Goal: Transaction & Acquisition: Purchase product/service

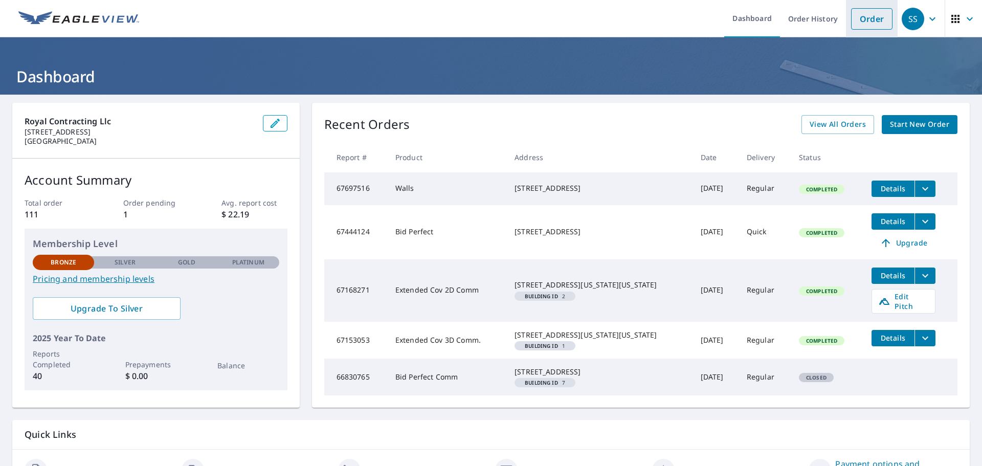
drag, startPoint x: 870, startPoint y: 14, endPoint x: 858, endPoint y: 17, distance: 13.1
click at [870, 14] on link "Order" at bounding box center [871, 18] width 41 height 21
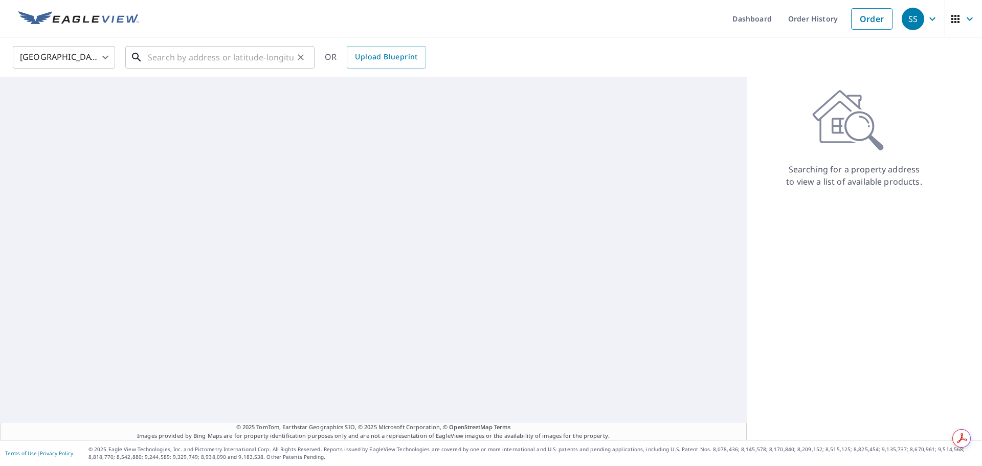
click at [283, 62] on input "text" at bounding box center [221, 57] width 146 height 29
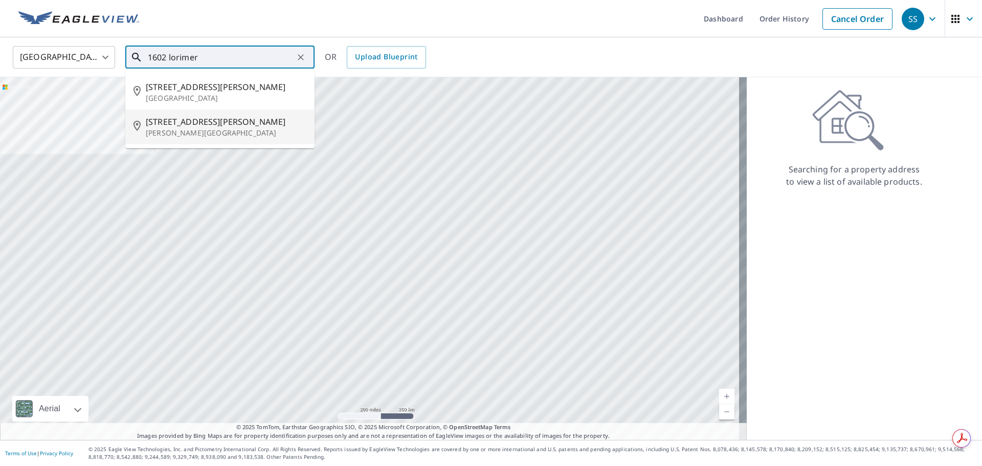
click at [209, 136] on p "[PERSON_NAME][GEOGRAPHIC_DATA]" at bounding box center [226, 133] width 161 height 10
type input "[STREET_ADDRESS][PERSON_NAME][PERSON_NAME]"
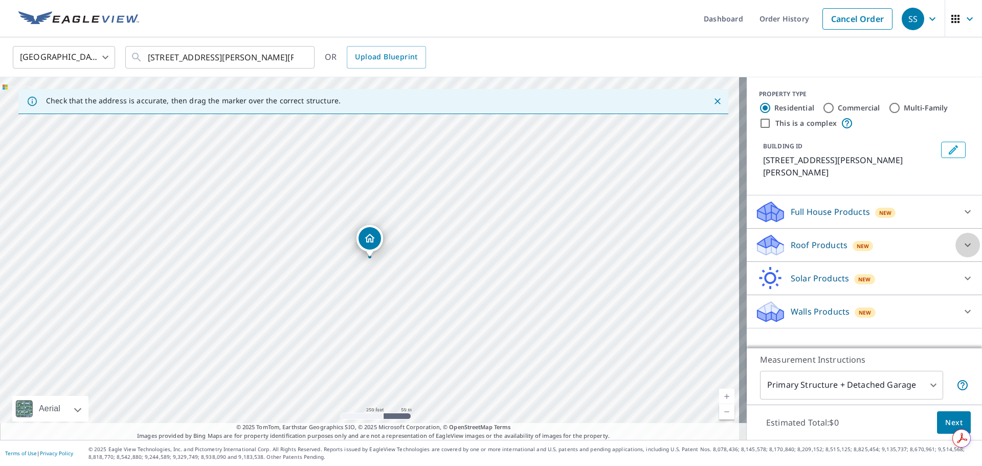
click at [964, 243] on icon at bounding box center [967, 245] width 6 height 4
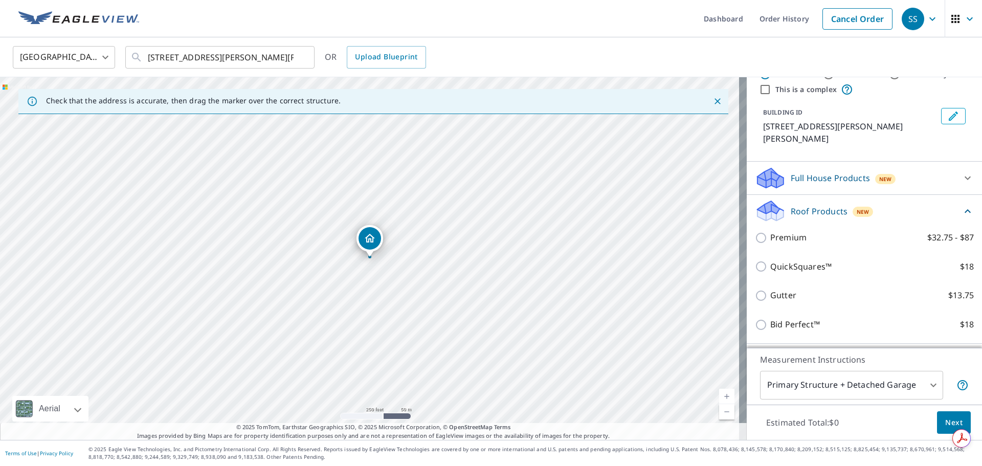
scroll to position [84, 0]
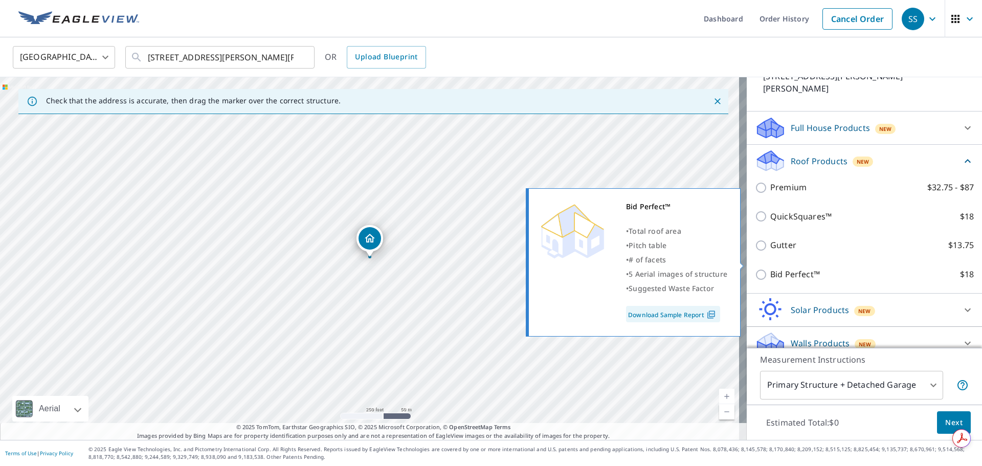
click at [755, 268] on input "Bid Perfect™ $18" at bounding box center [762, 274] width 15 height 12
checkbox input "true"
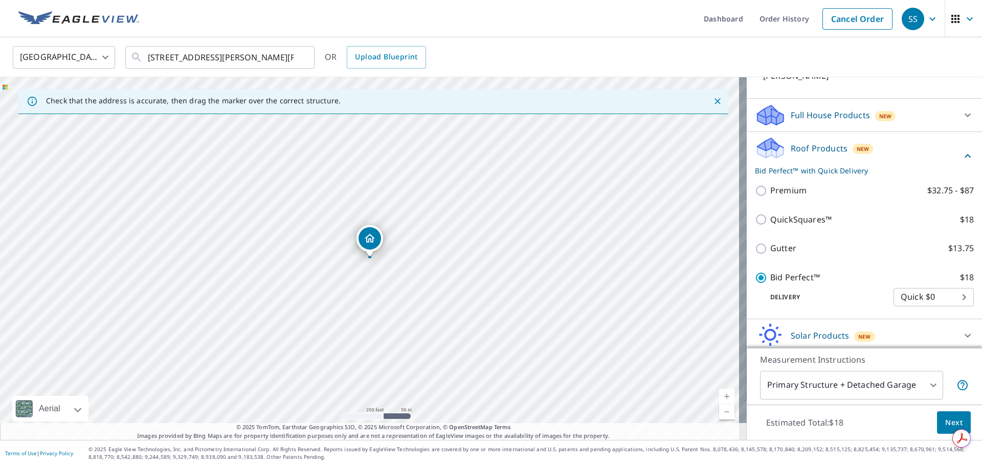
scroll to position [122, 0]
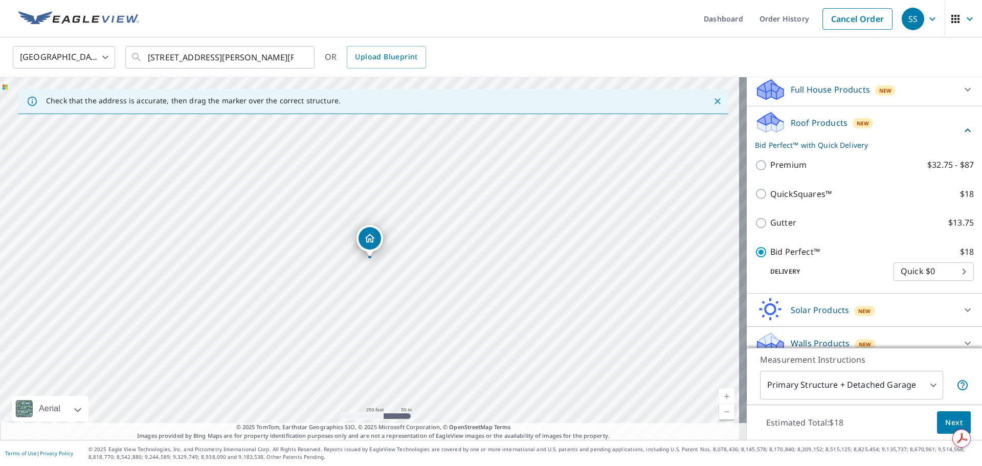
click at [945, 422] on span "Next" at bounding box center [953, 422] width 17 height 13
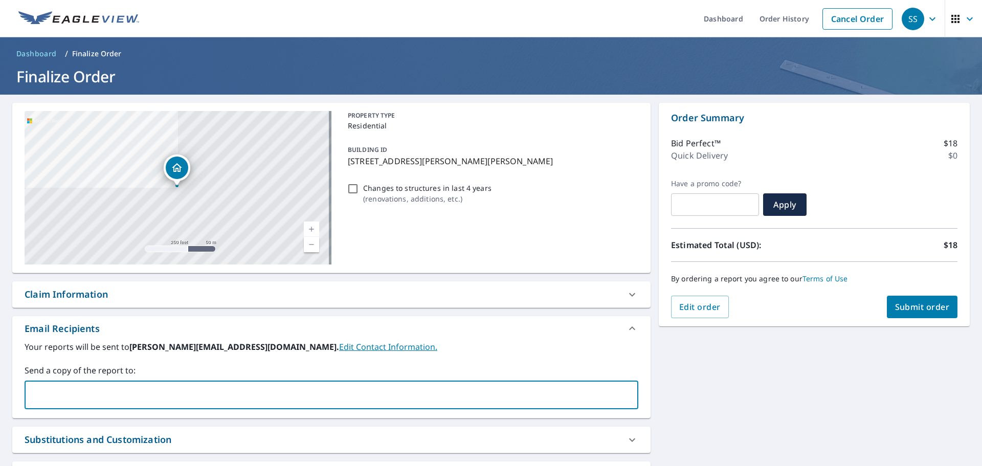
click at [132, 387] on input "text" at bounding box center [323, 394] width 589 height 19
type input "[PERSON_NAME][EMAIL_ADDRESS][DOMAIN_NAME]"
type input "[PERSON_NAME]"
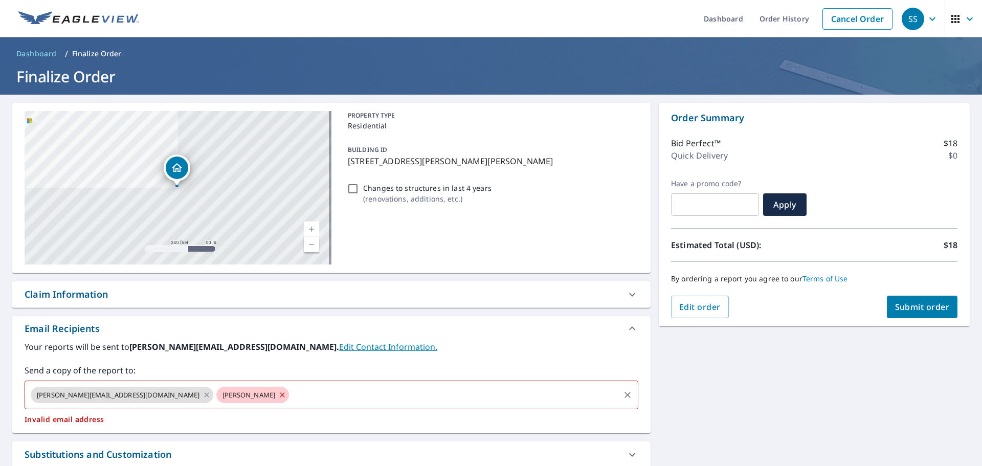
click at [280, 396] on icon at bounding box center [282, 394] width 5 height 5
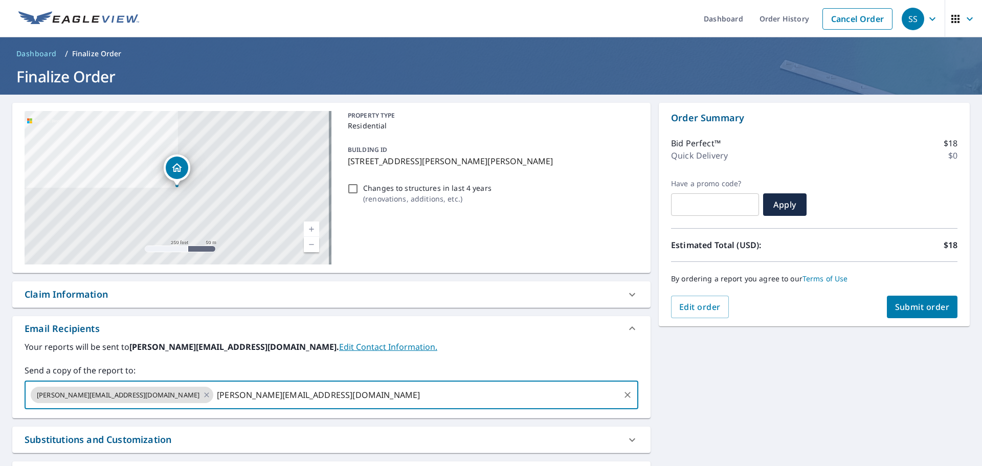
type input "[PERSON_NAME][EMAIL_ADDRESS][DOMAIN_NAME]"
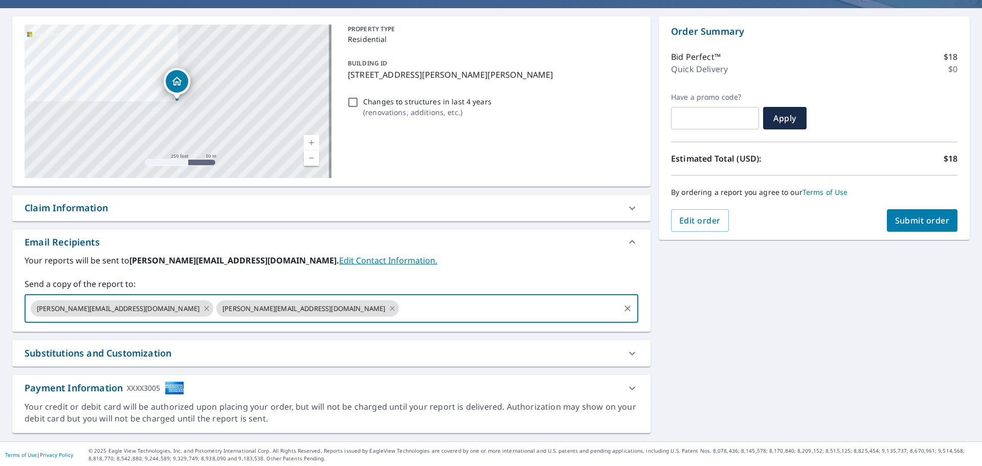
scroll to position [88, 0]
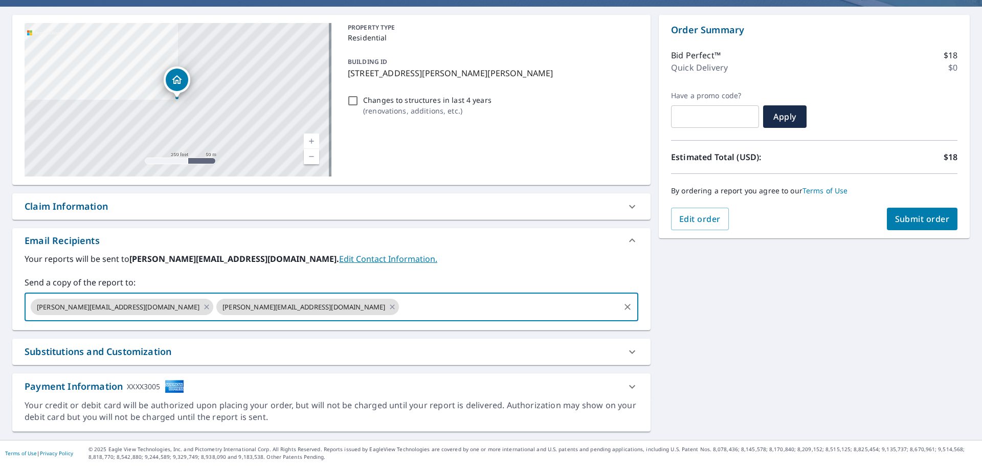
click at [922, 223] on span "Submit order" at bounding box center [922, 218] width 55 height 11
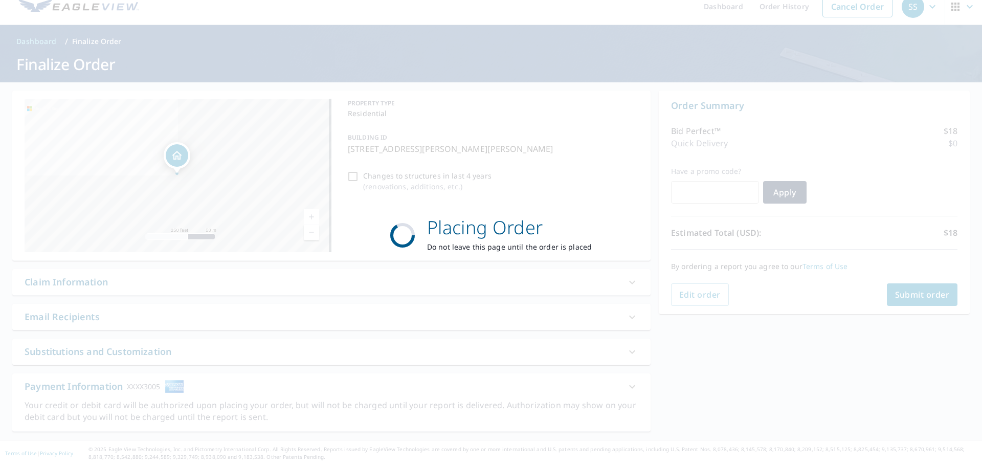
scroll to position [12, 0]
